Goal: Information Seeking & Learning: Find specific page/section

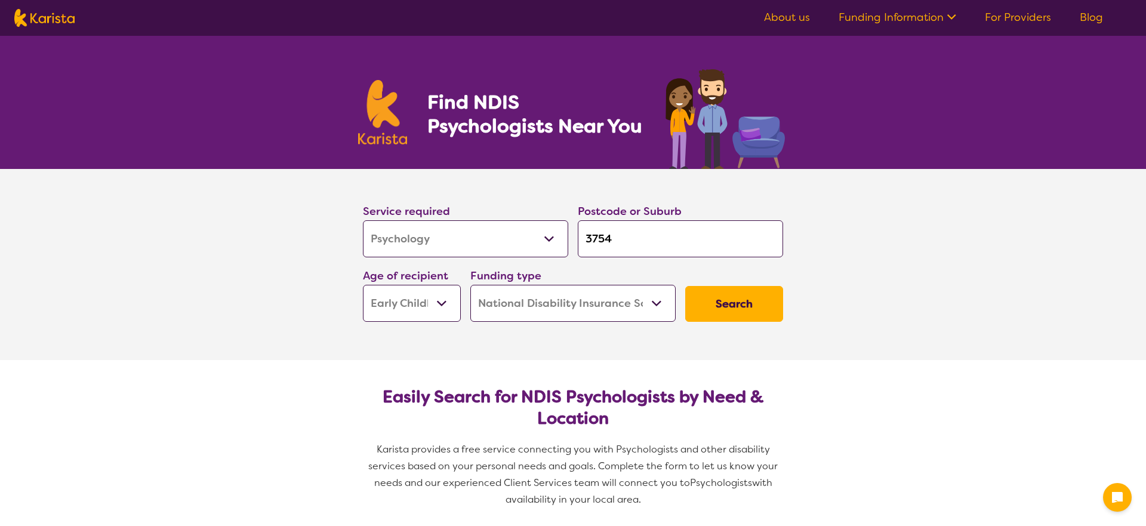
select select "Psychology"
select select "EC"
select select "NDIS"
select select "Psychology"
select select "EC"
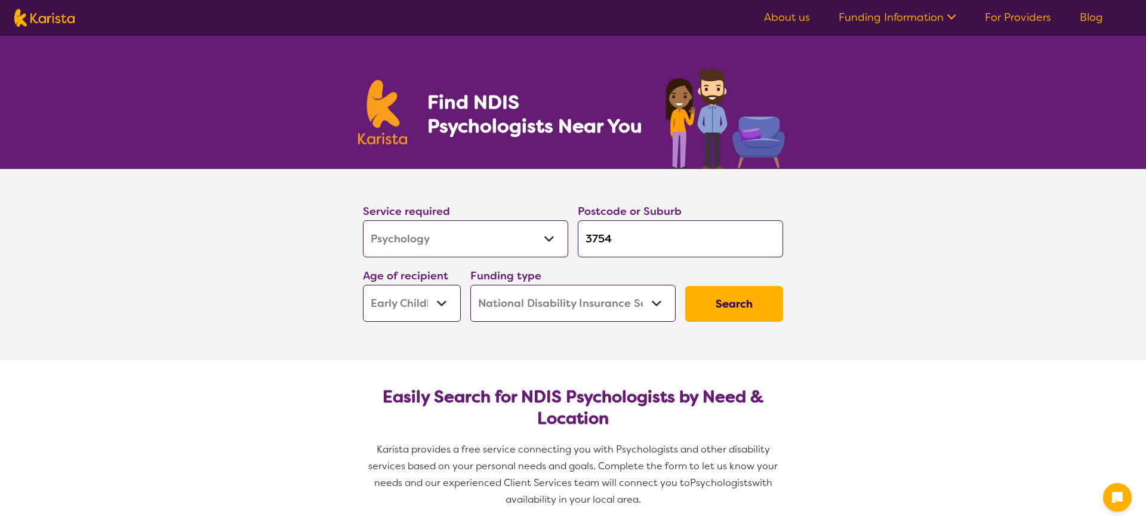
select select "NDIS"
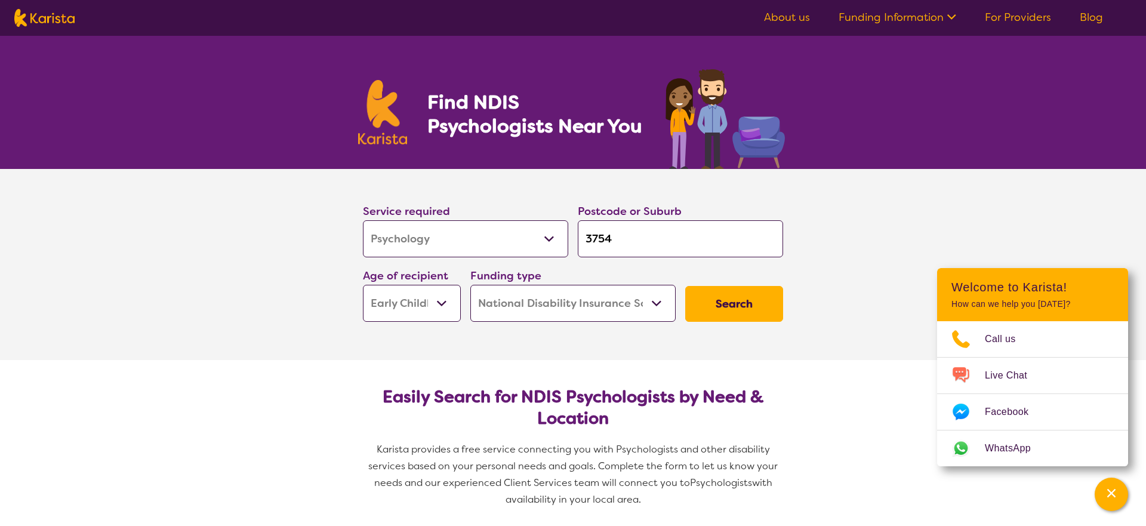
click at [631, 239] on input "3754" at bounding box center [680, 238] width 205 height 37
drag, startPoint x: 623, startPoint y: 238, endPoint x: 581, endPoint y: 239, distance: 41.2
click at [581, 239] on input "3754" at bounding box center [680, 238] width 205 height 37
click at [637, 234] on input "3754" at bounding box center [680, 238] width 205 height 37
select select "AG"
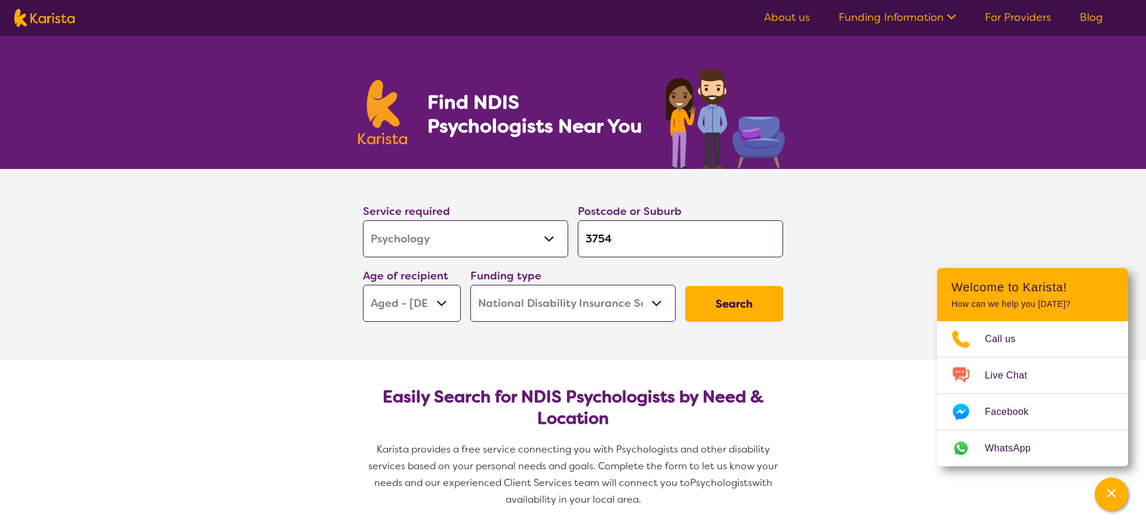
select select "AG"
select select "AD"
click at [772, 301] on button "Search" at bounding box center [734, 304] width 98 height 36
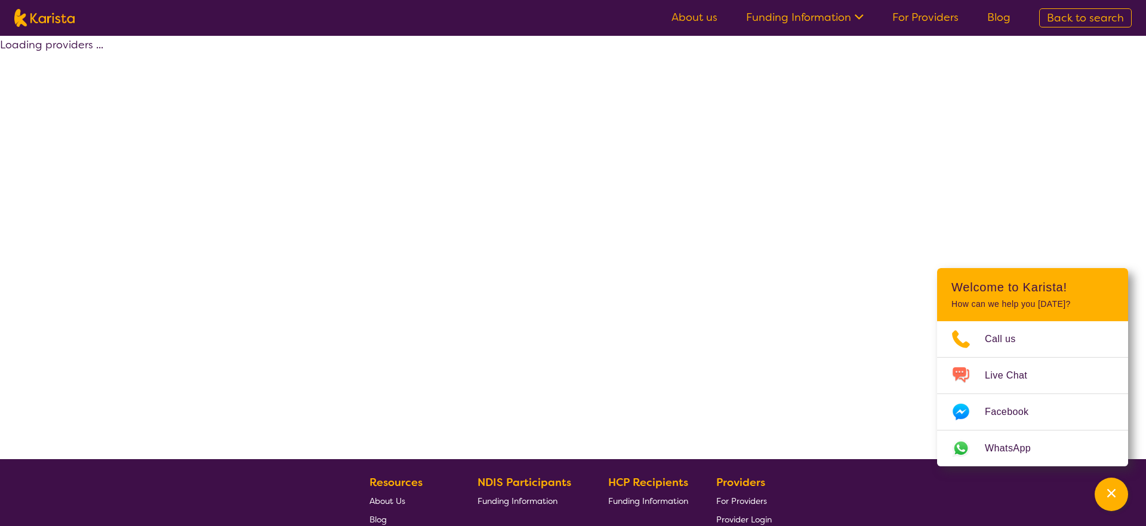
select select "by_score"
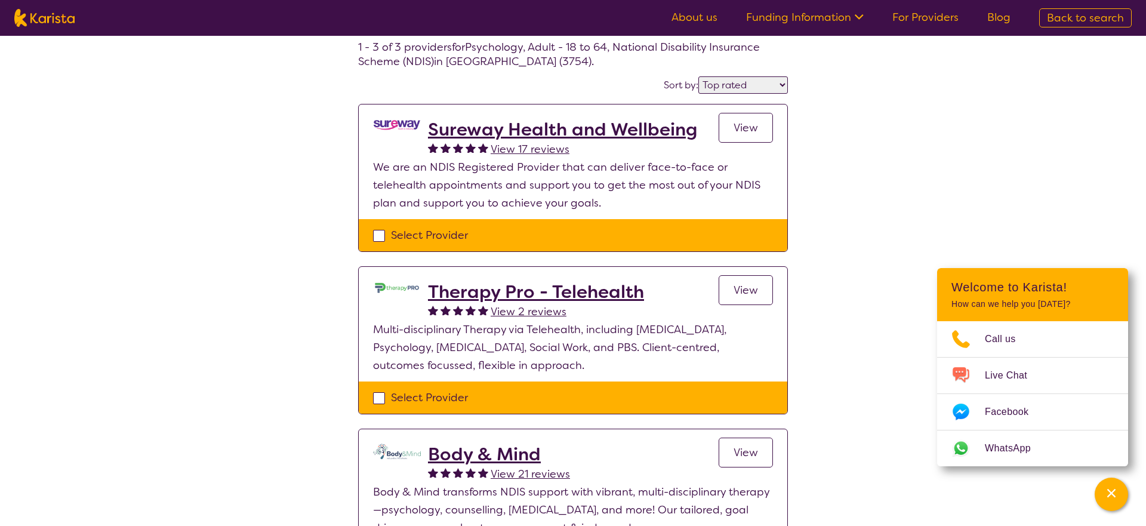
scroll to position [62, 0]
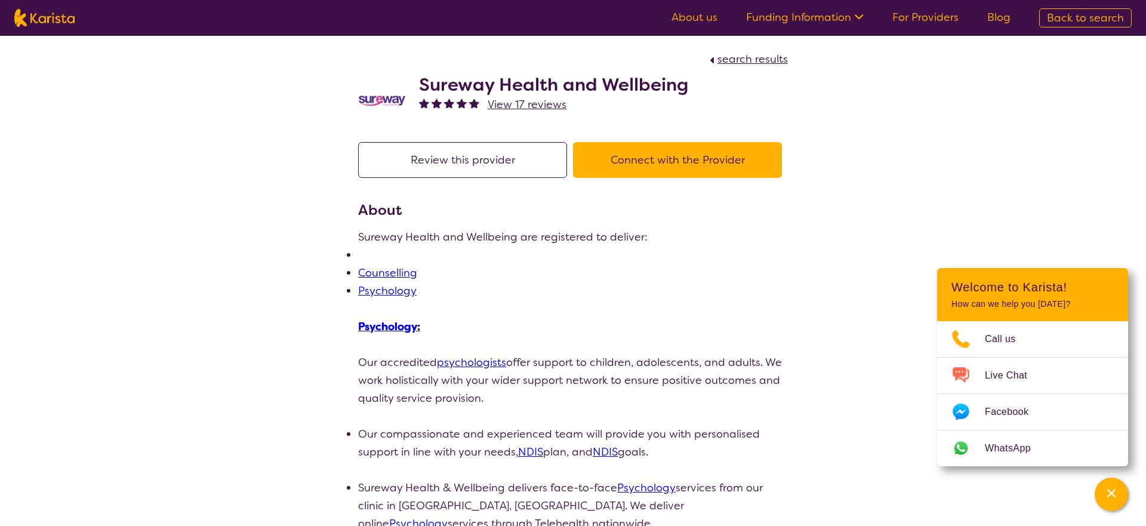
scroll to position [19, 0]
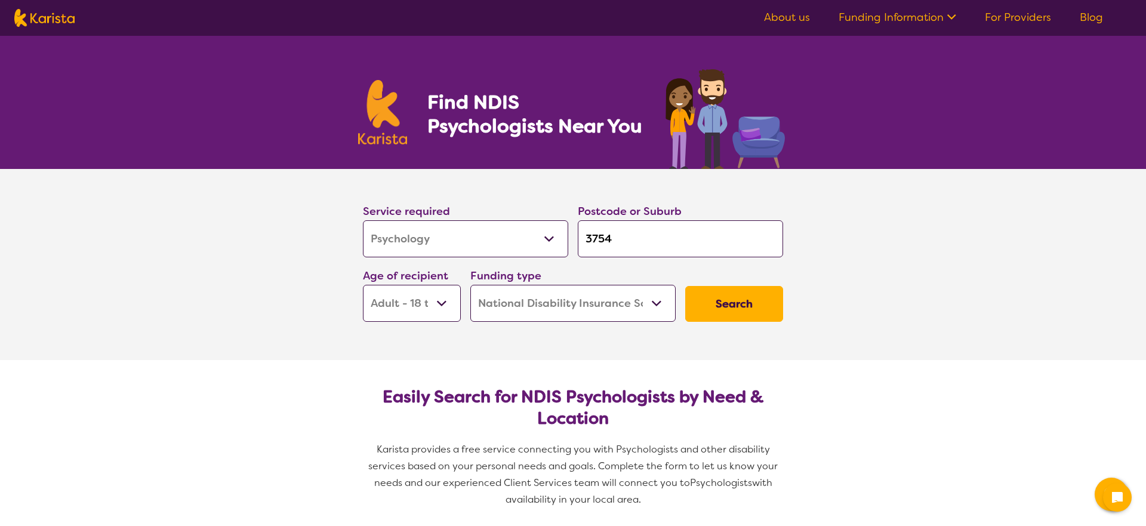
select select "Psychology"
select select "AD"
select select "NDIS"
select select "Psychology"
select select "AD"
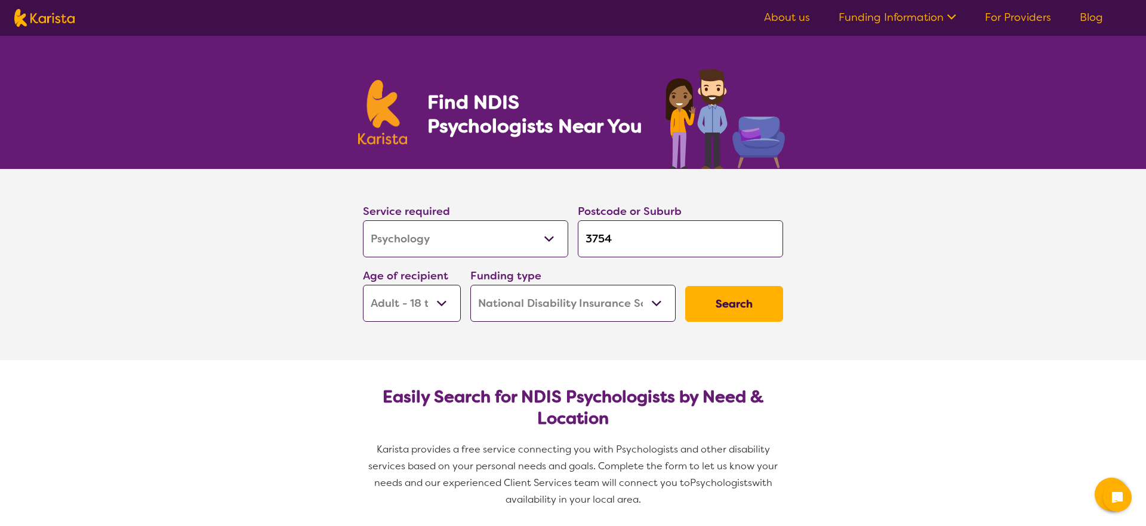
select select "NDIS"
